Goal: Transaction & Acquisition: Purchase product/service

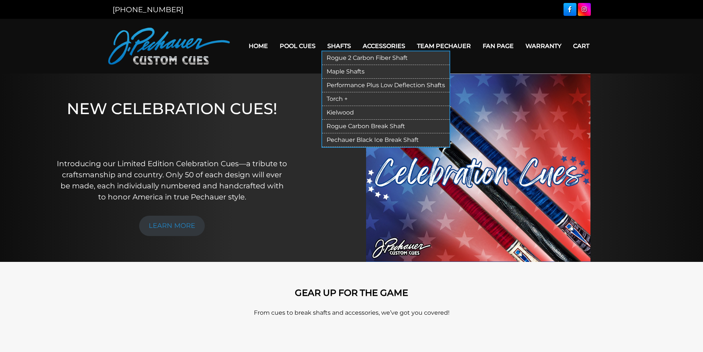
click at [342, 61] on link "Rogue 2 Carbon Fiber Shaft" at bounding box center [385, 58] width 127 height 14
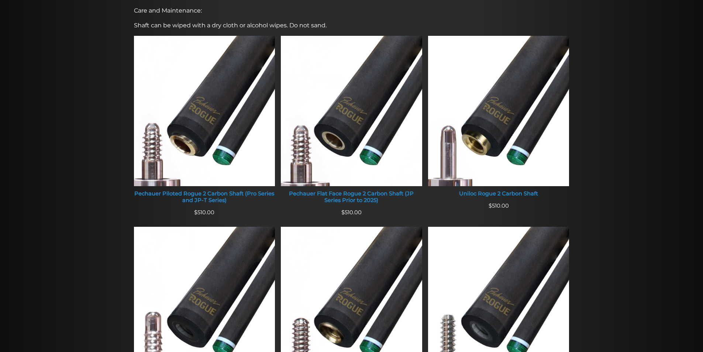
scroll to position [285, 0]
click at [106, 201] on div at bounding box center [351, 275] width 703 height 710
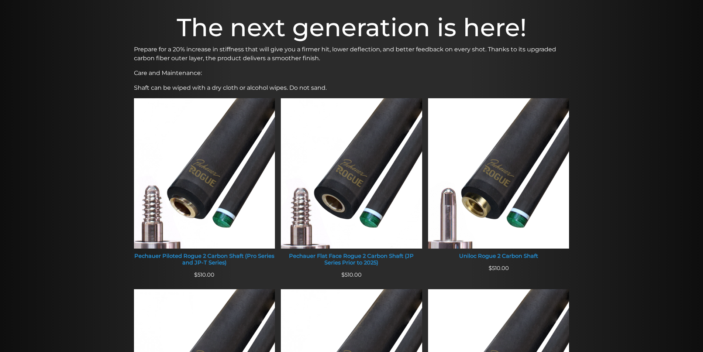
scroll to position [218, 0]
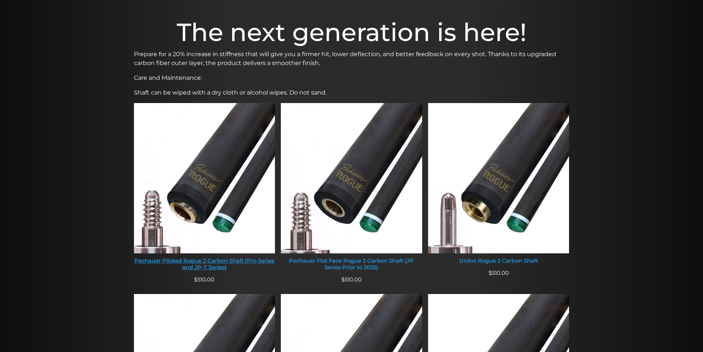
click at [238, 260] on div "Pechauer Piloted Rogue 2 Carbon Shaft (Pro Series and JP-T Series)" at bounding box center [204, 264] width 141 height 13
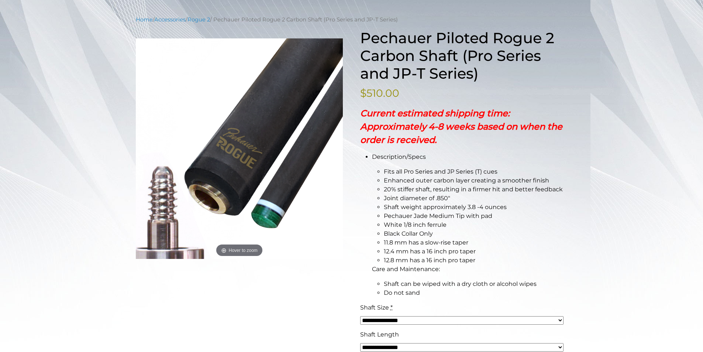
scroll to position [83, 0]
click at [406, 189] on span "20% stiffer shaft, resulting in a firmer hit and better feedback" at bounding box center [473, 189] width 179 height 7
click at [406, 199] on span "Joint diameter of .850″" at bounding box center [417, 198] width 66 height 7
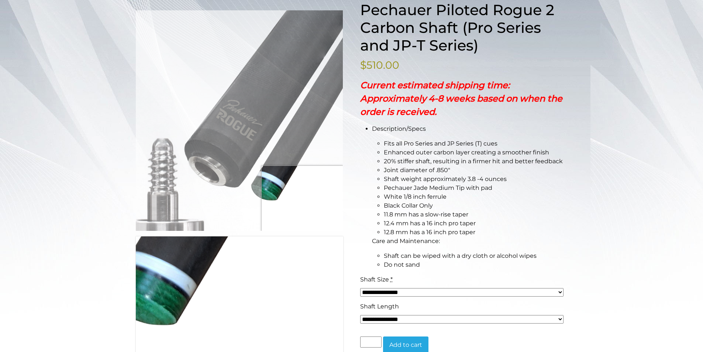
scroll to position [0, 0]
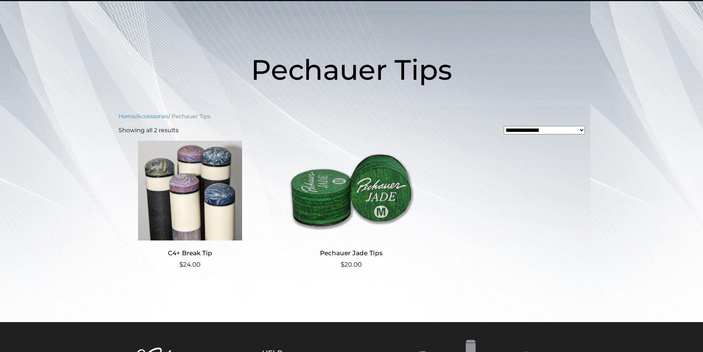
scroll to position [75, 0]
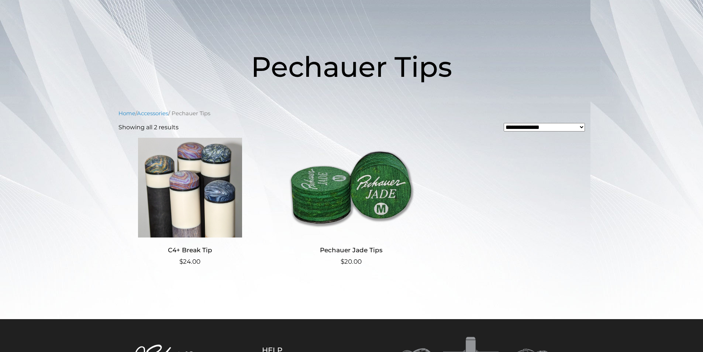
click at [358, 250] on h2 "Pechauer Jade Tips" at bounding box center [351, 250] width 144 height 14
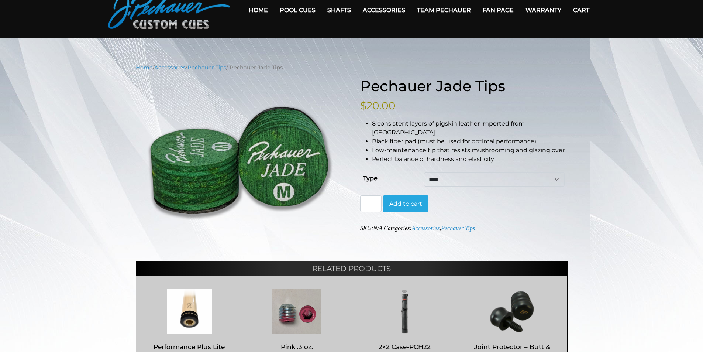
scroll to position [37, 0]
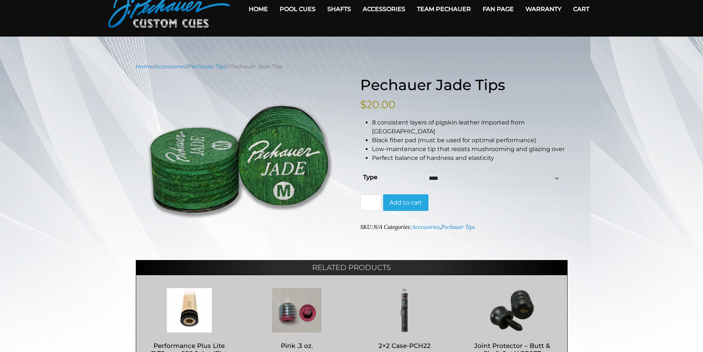
click at [452, 171] on select "**** ****** ****" at bounding box center [494, 178] width 140 height 14
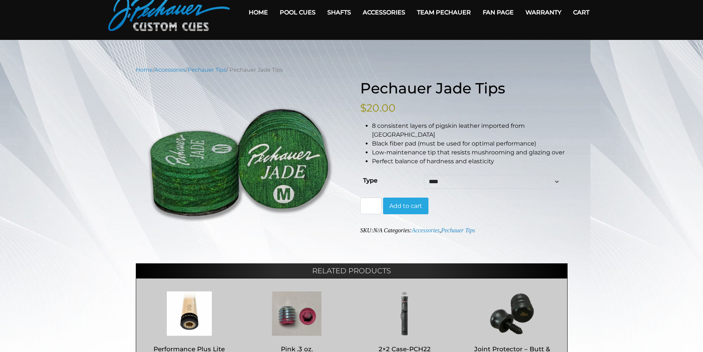
scroll to position [0, 0]
